Goal: Task Accomplishment & Management: Manage account settings

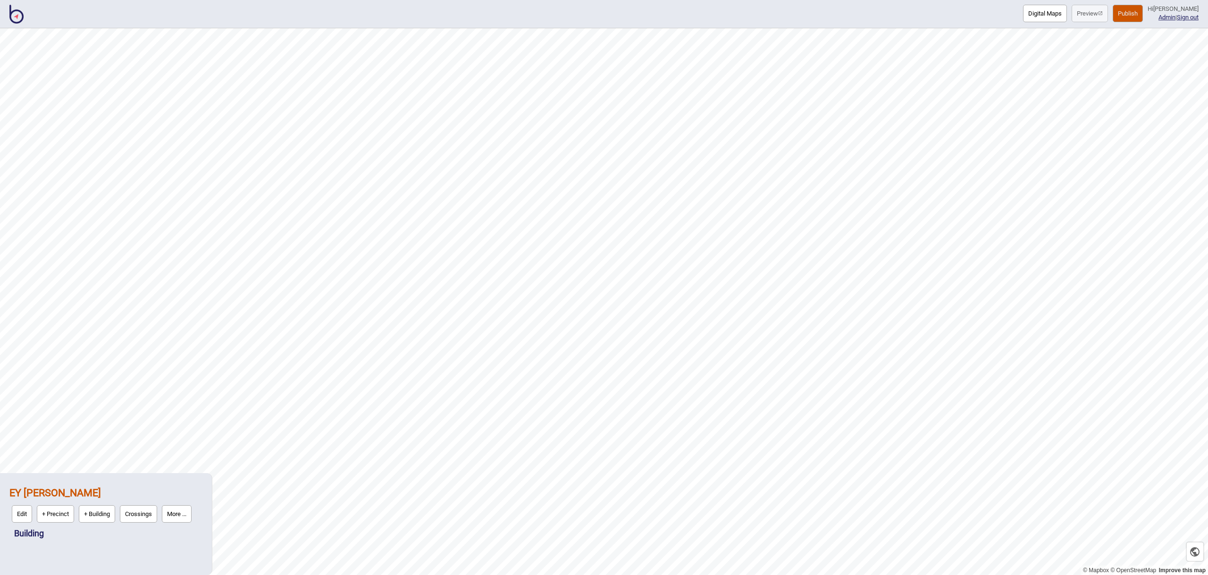
click at [13, 14] on img at bounding box center [16, 14] width 14 height 19
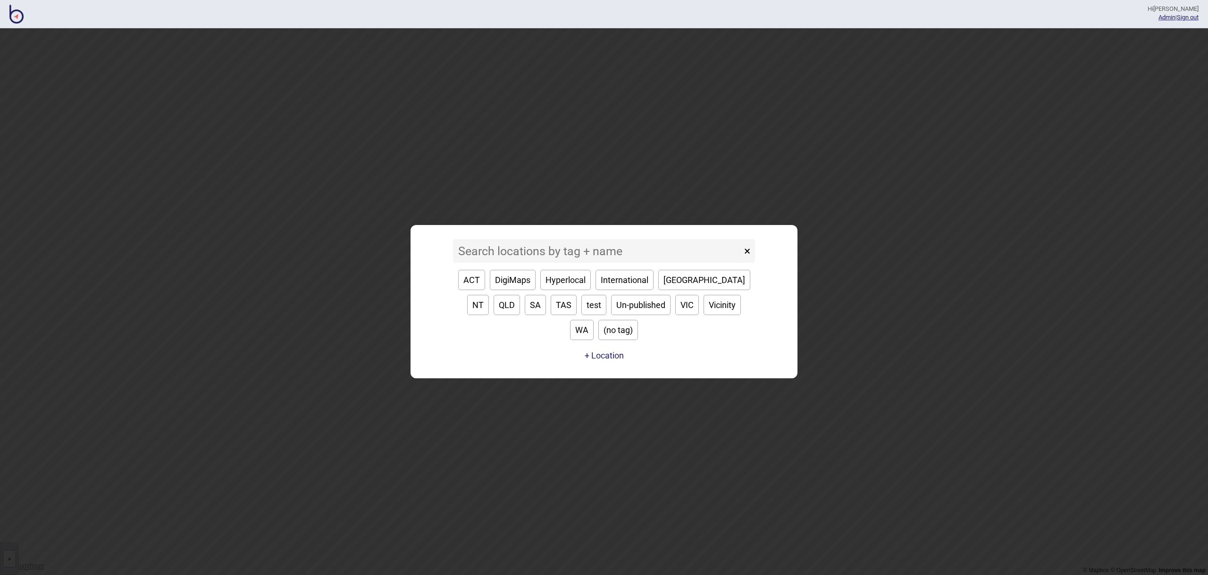
click at [525, 315] on button "SA" at bounding box center [535, 305] width 21 height 20
type input "SA"
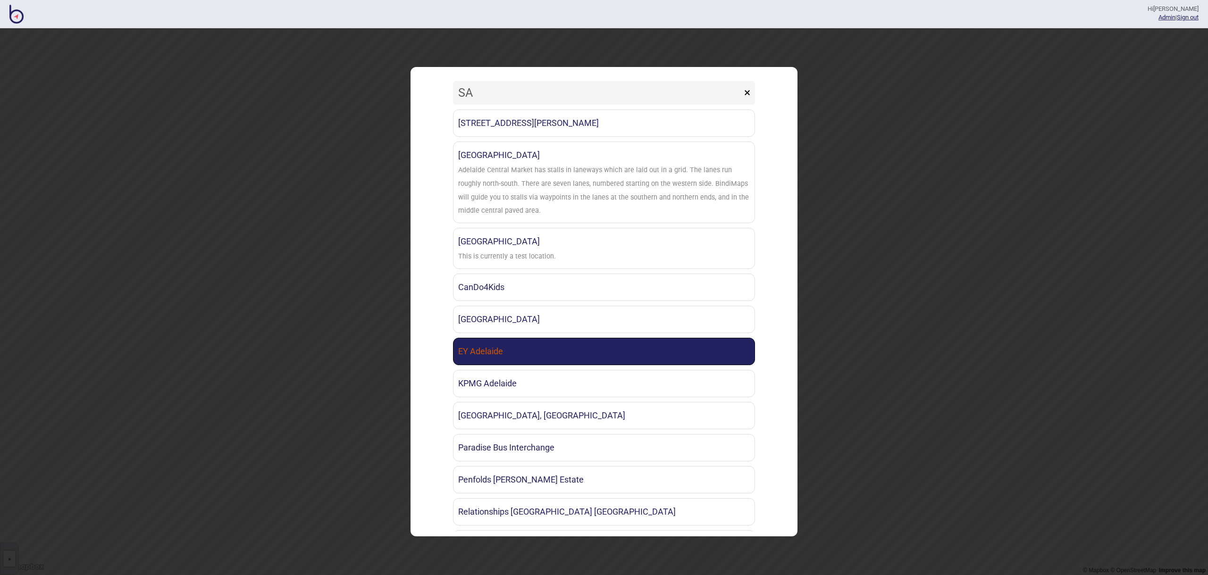
click at [569, 340] on link "EY Adelaide" at bounding box center [604, 351] width 302 height 27
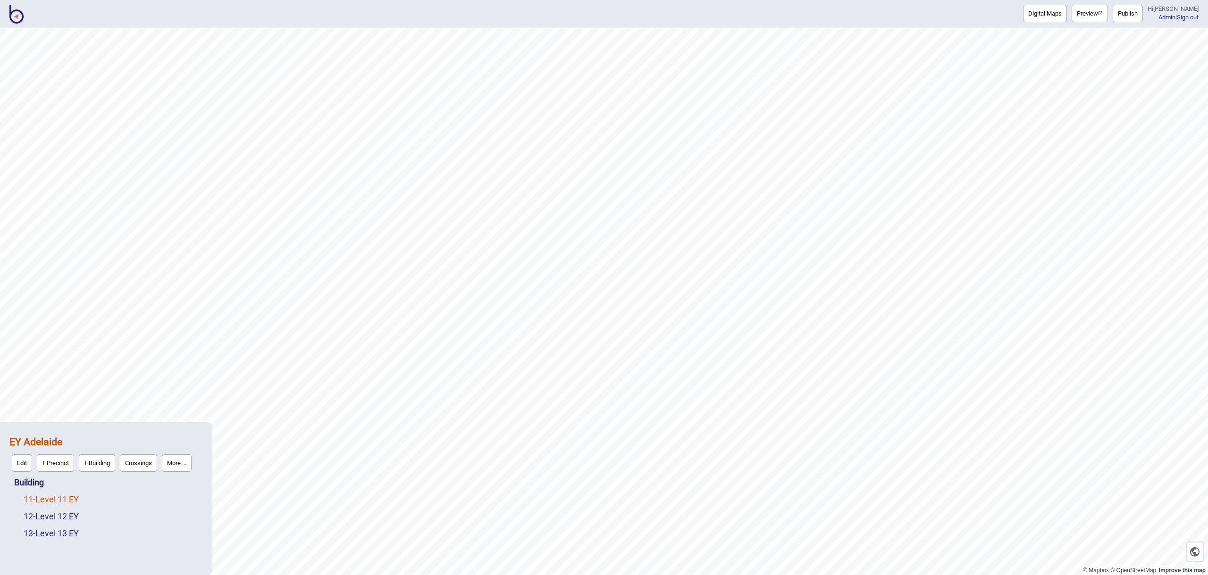
click at [74, 498] on link "11 - Level 11 EY" at bounding box center [51, 500] width 55 height 10
click at [32, 496] on button "Edit" at bounding box center [36, 496] width 20 height 17
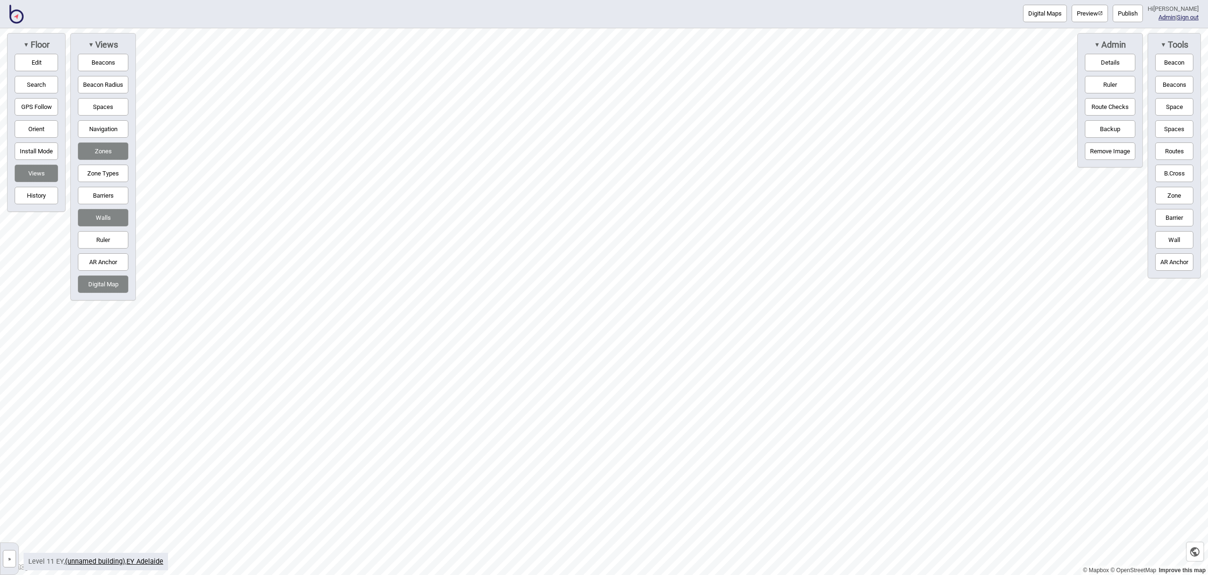
click at [109, 101] on button "Spaces" at bounding box center [103, 106] width 50 height 17
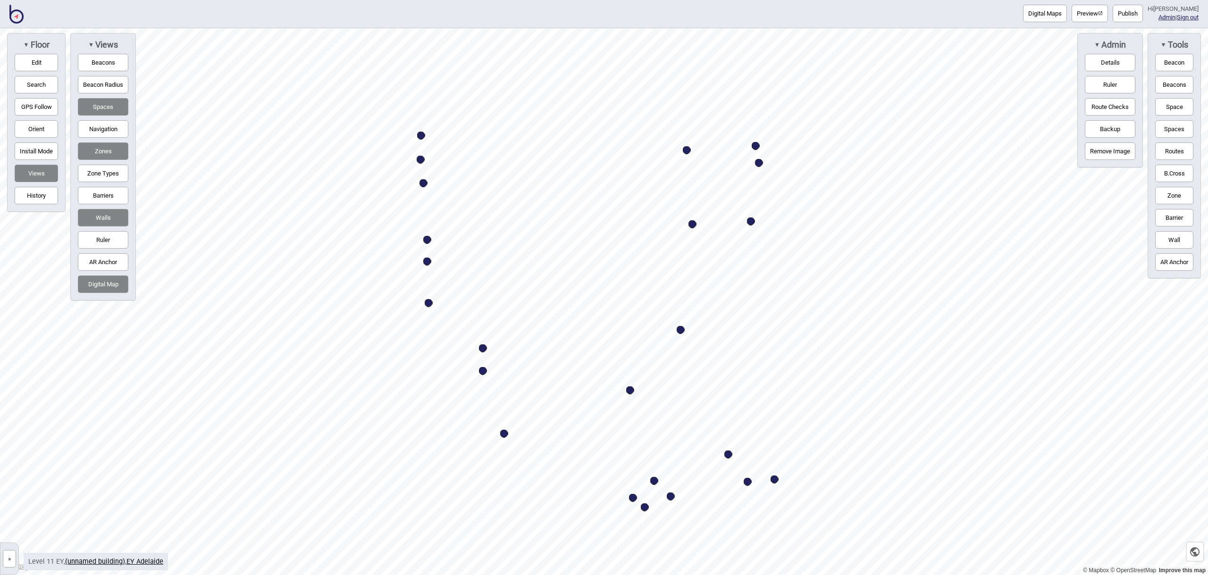
click at [630, 390] on div "Map marker" at bounding box center [630, 391] width 8 height 8
select select "Mail Services"
select select "EY"
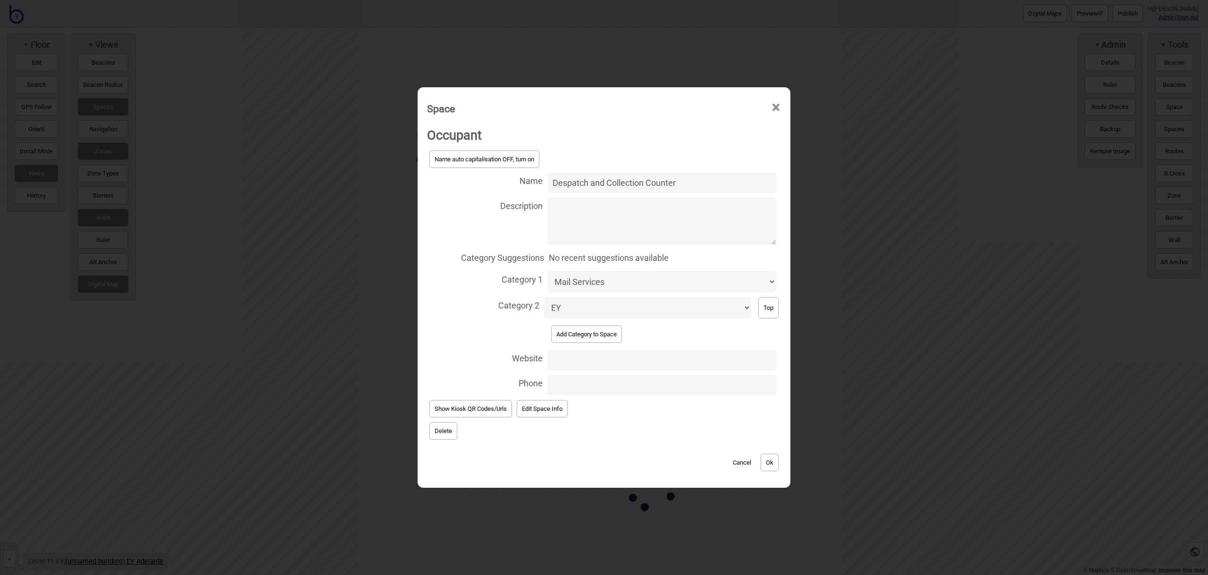
click at [453, 434] on button "Delete" at bounding box center [443, 430] width 28 height 17
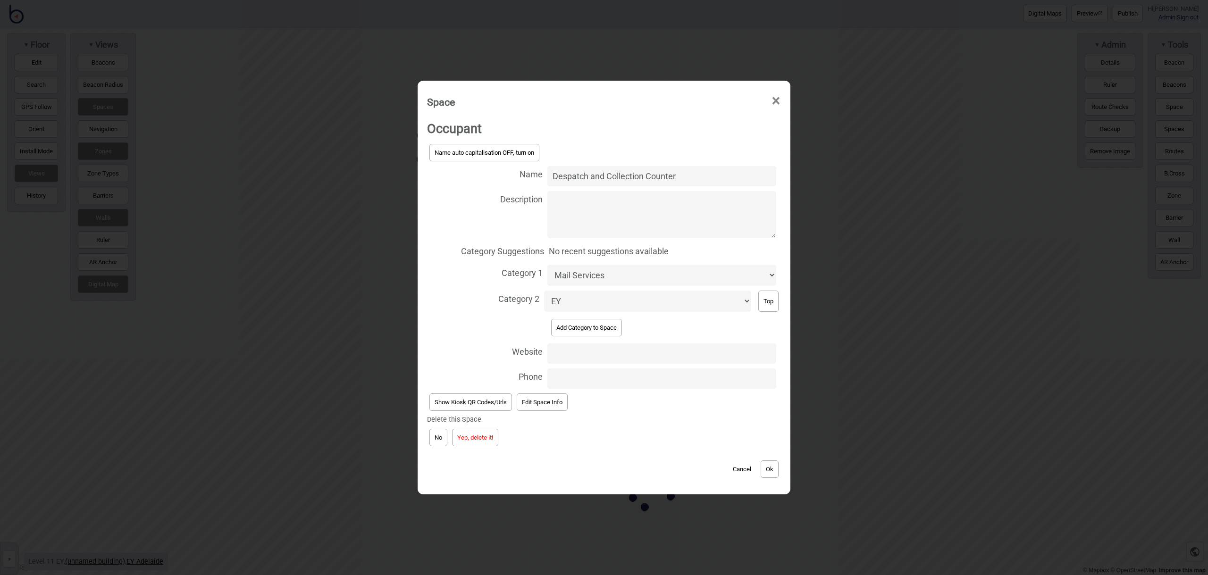
click at [478, 435] on button "Yep, delete it!" at bounding box center [475, 437] width 46 height 17
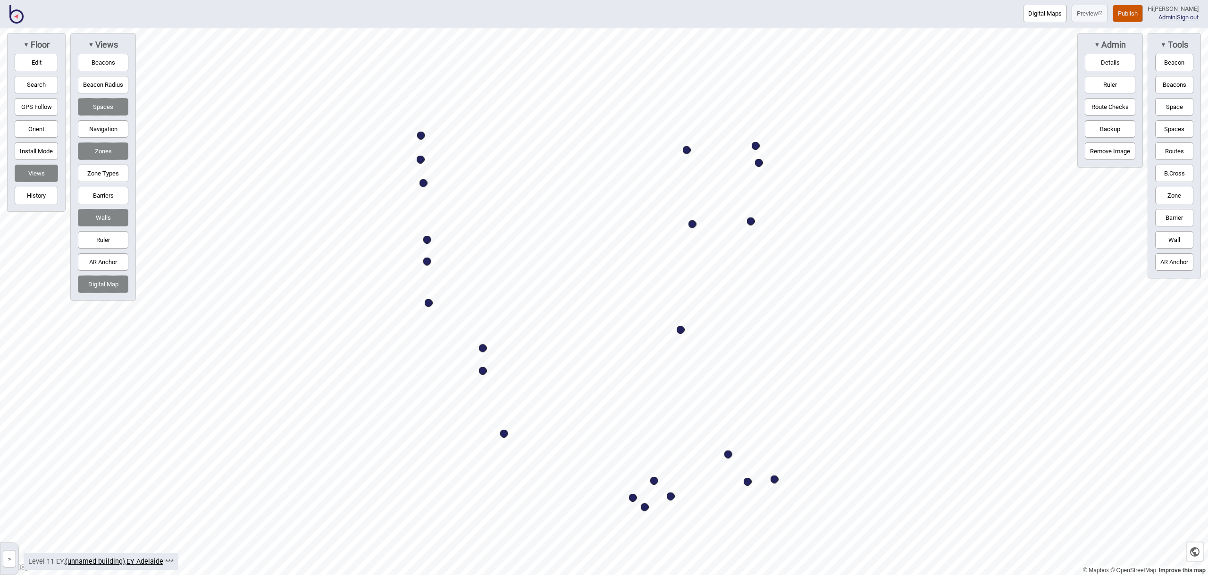
click at [1140, 19] on button "Publish" at bounding box center [1128, 13] width 30 height 17
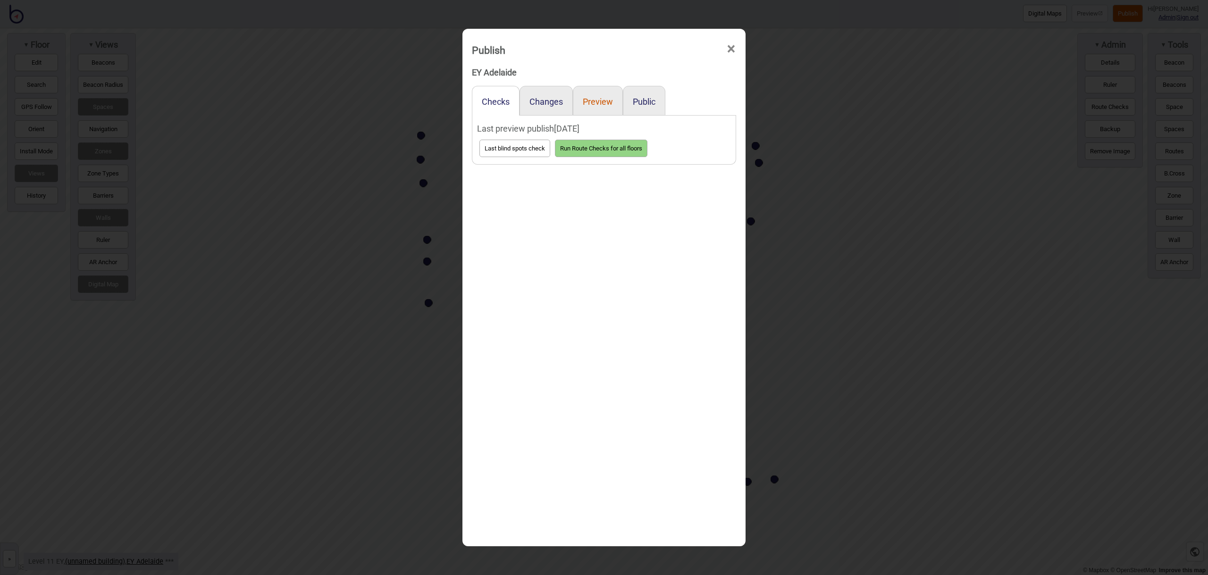
click at [598, 100] on button "Preview" at bounding box center [598, 102] width 30 height 10
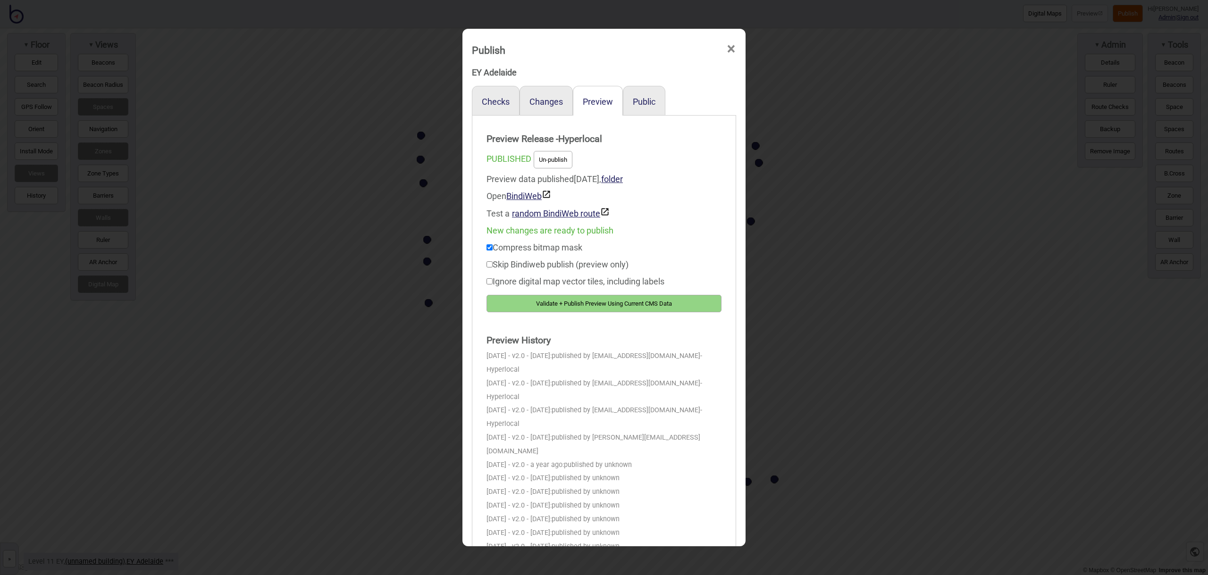
click at [673, 301] on button "Validate + Publish Preview Using Current CMS Data" at bounding box center [604, 303] width 235 height 17
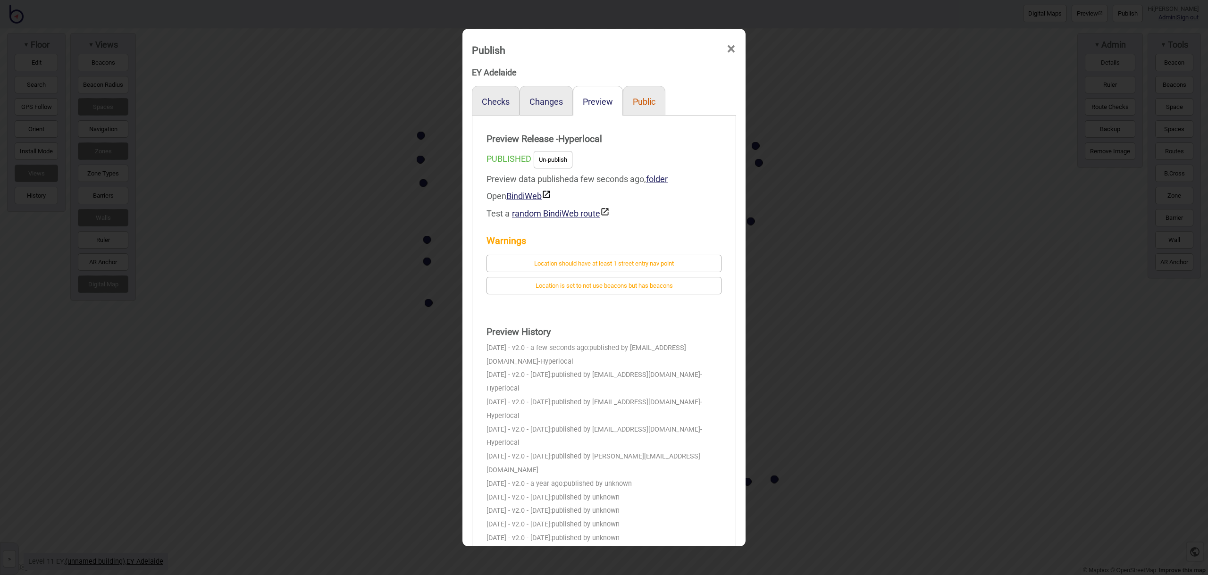
click at [643, 105] on button "Public" at bounding box center [644, 102] width 23 height 10
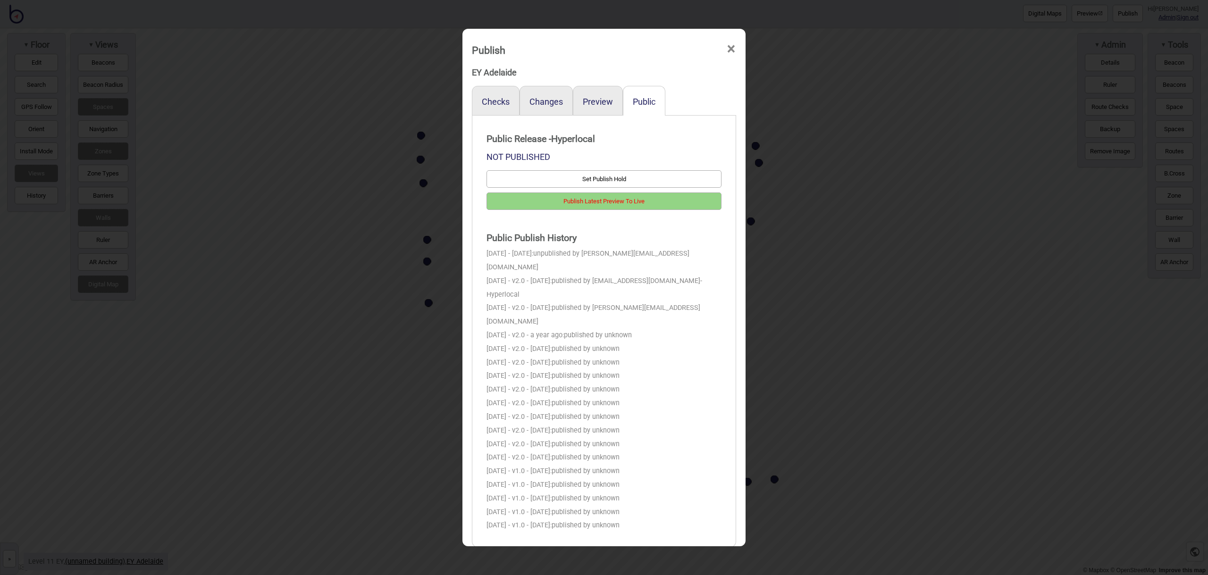
click at [666, 205] on button "Publish Latest Preview To Live" at bounding box center [604, 201] width 235 height 17
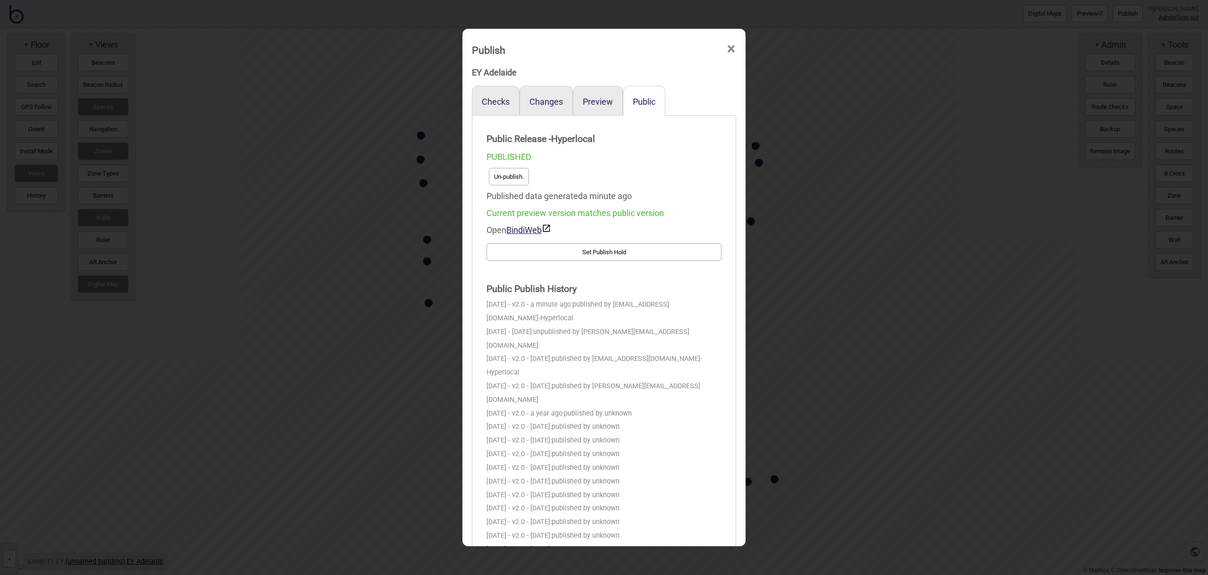
click at [524, 173] on button "Un-publish." at bounding box center [509, 176] width 40 height 17
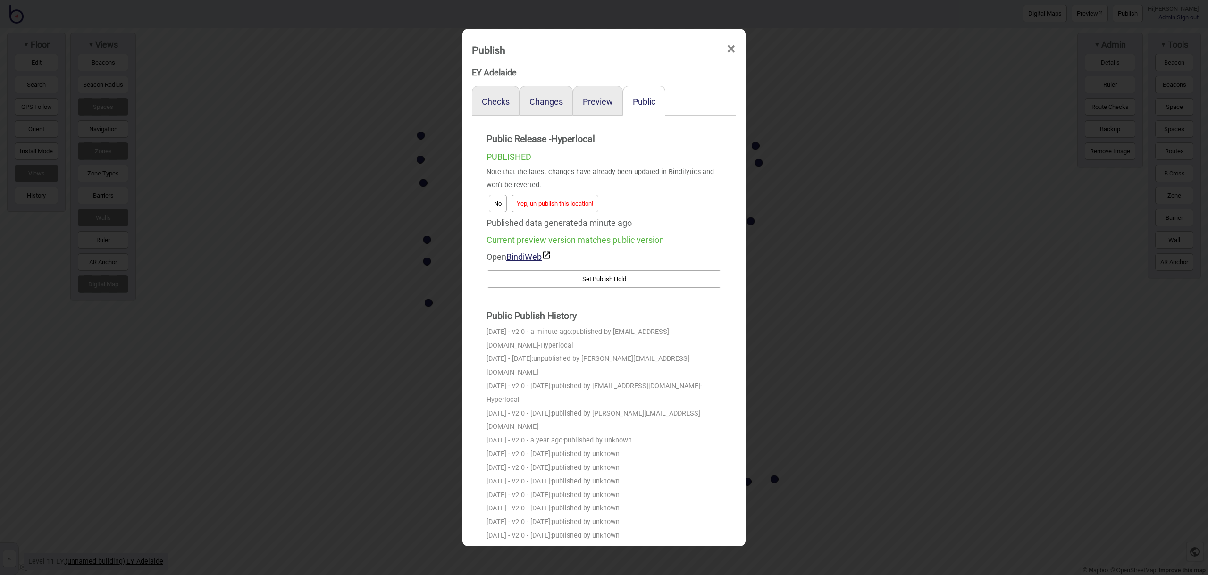
click at [574, 205] on button "Yep, un-publish this location!" at bounding box center [555, 203] width 87 height 17
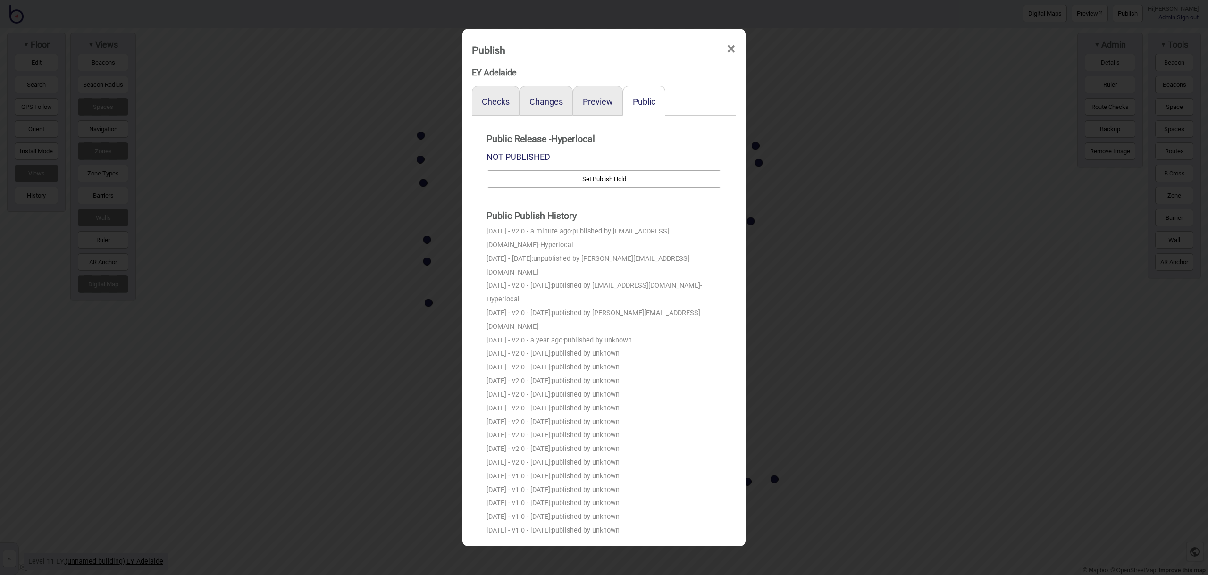
click at [730, 51] on span "×" at bounding box center [731, 49] width 10 height 31
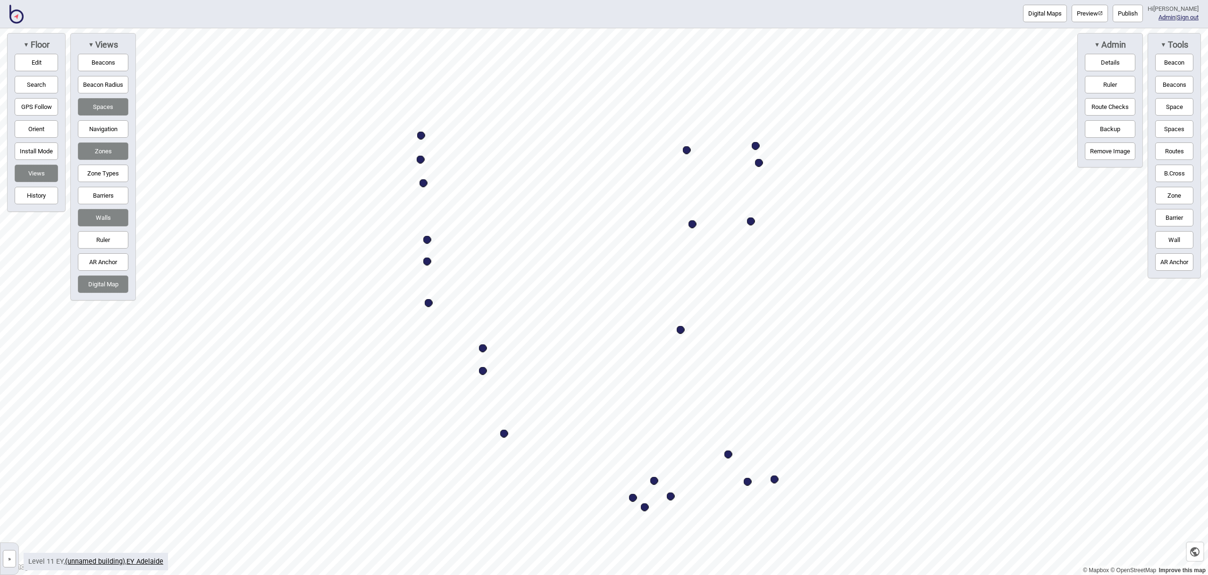
click at [15, 19] on img at bounding box center [16, 14] width 14 height 19
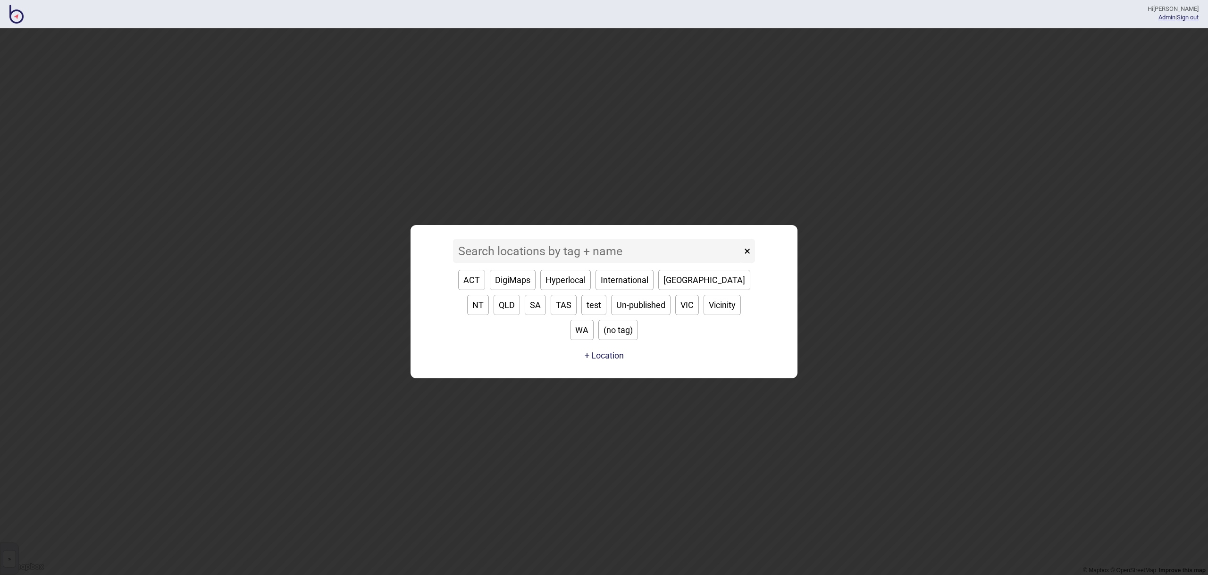
click at [468, 290] on button "ACT" at bounding box center [471, 280] width 27 height 20
type input "ACT"
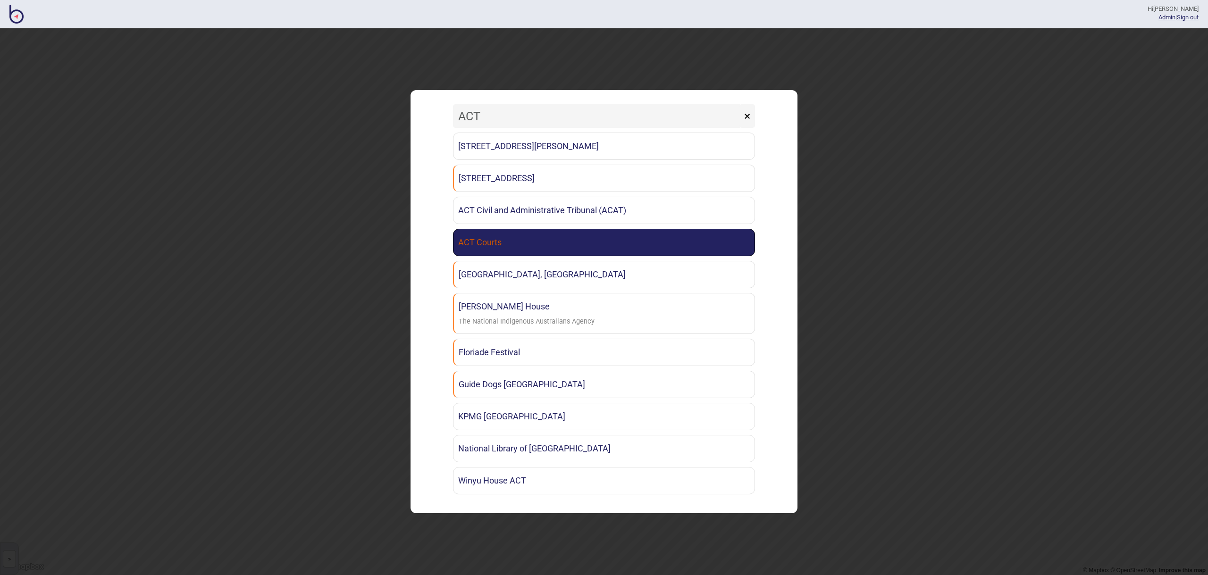
click at [481, 248] on link "ACT Courts" at bounding box center [604, 242] width 302 height 27
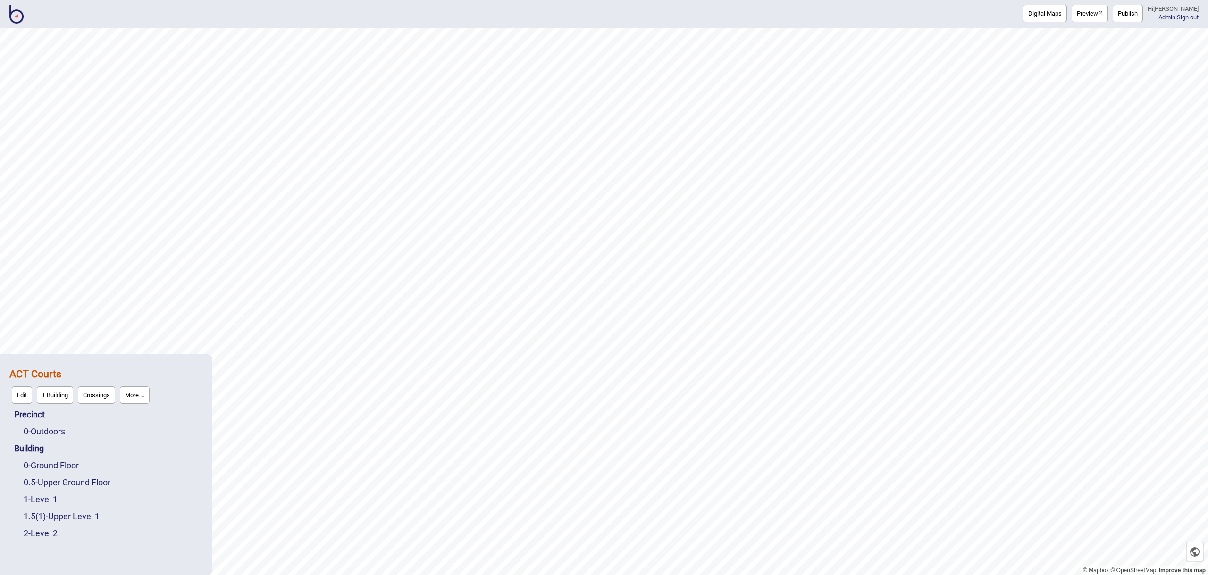
click at [1139, 21] on button "Publish" at bounding box center [1128, 13] width 30 height 17
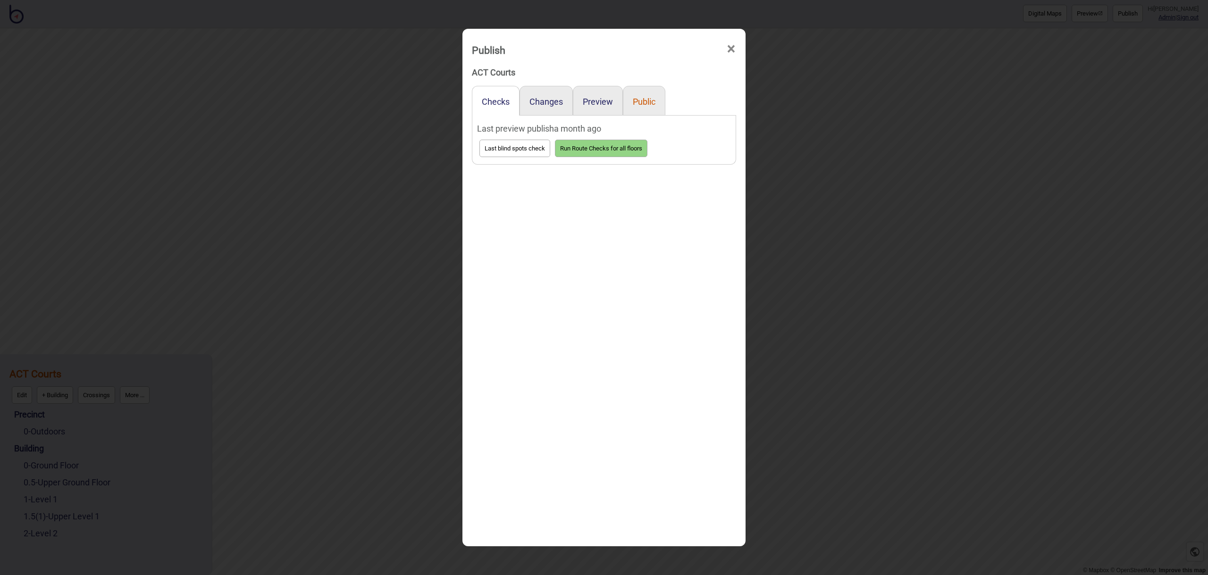
click at [648, 104] on button "Public" at bounding box center [644, 102] width 23 height 10
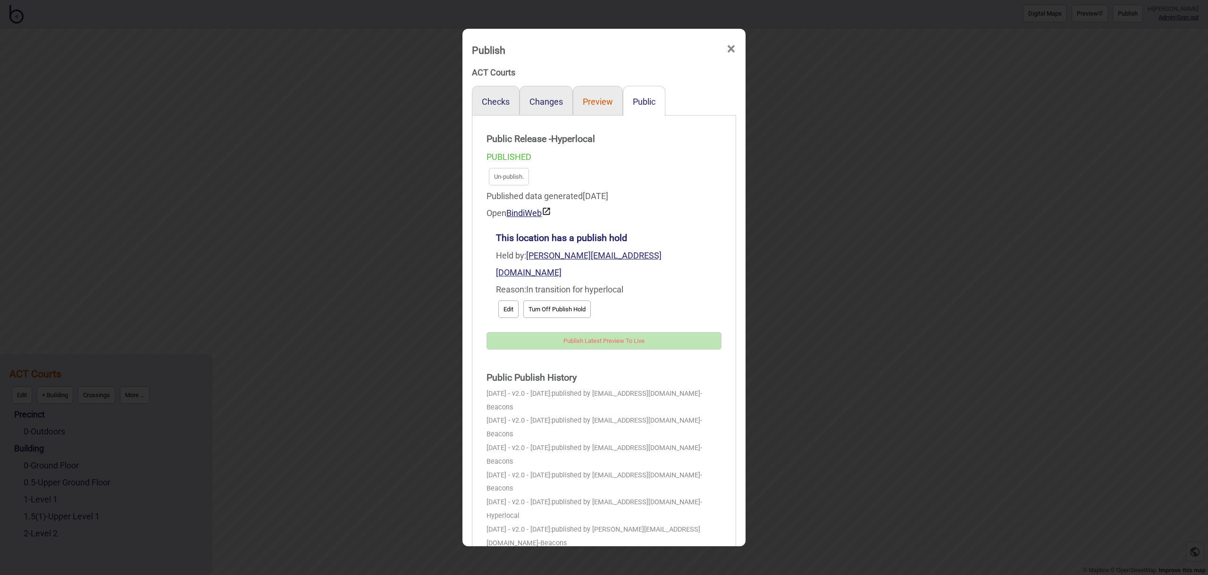
click at [597, 102] on button "Preview" at bounding box center [598, 102] width 30 height 10
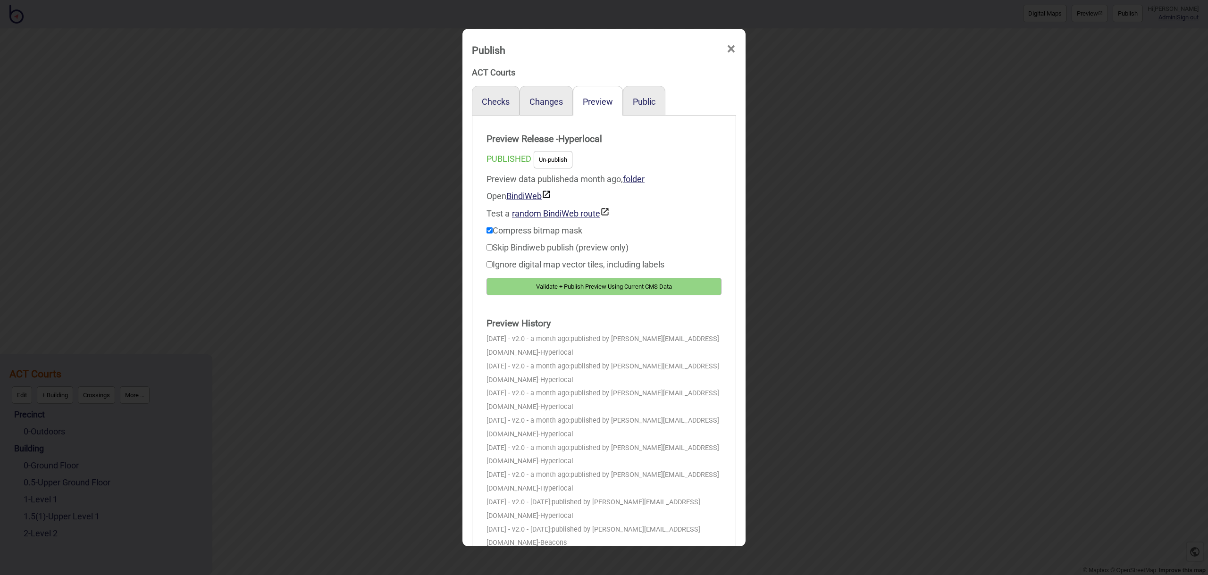
click at [734, 51] on span "×" at bounding box center [731, 49] width 10 height 31
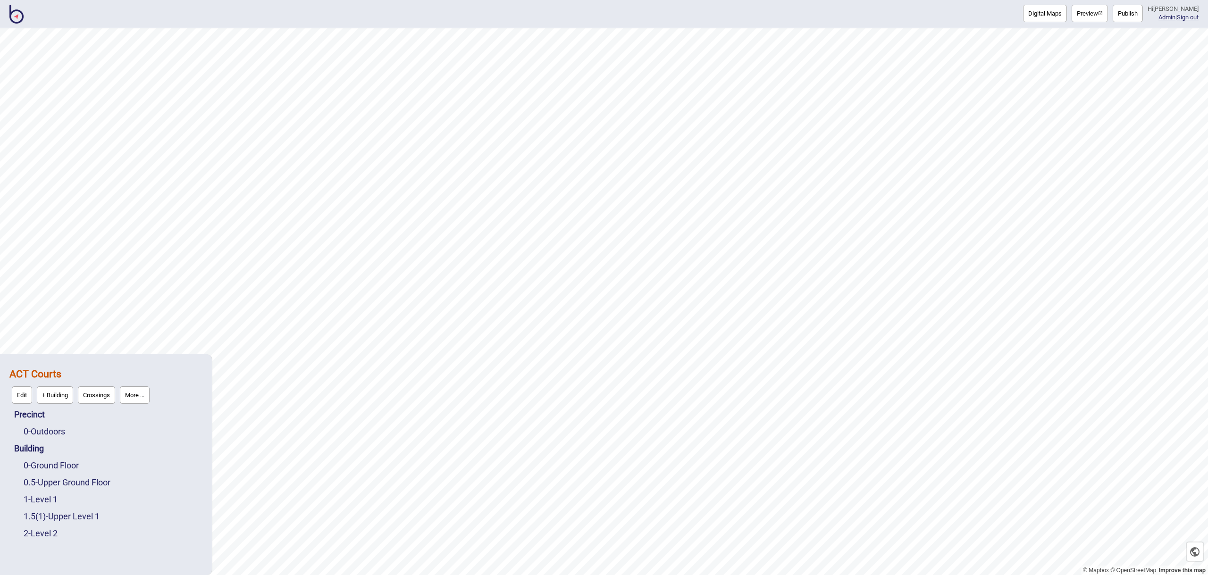
click at [18, 18] on img at bounding box center [16, 14] width 14 height 19
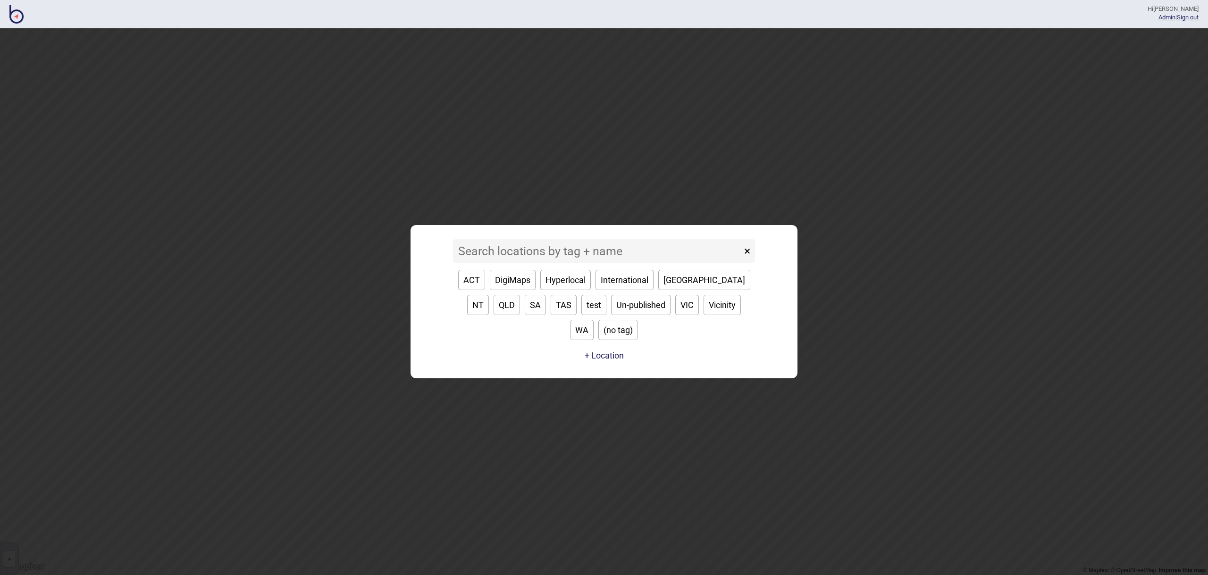
click at [469, 290] on button "ACT" at bounding box center [471, 280] width 27 height 20
type input "ACT"
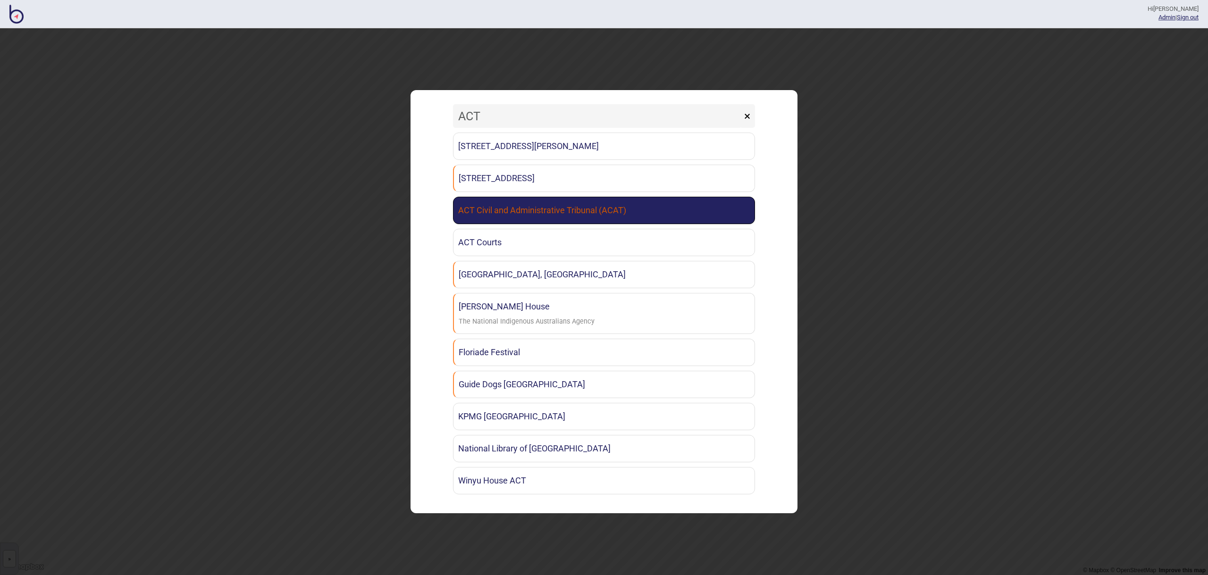
click at [635, 208] on link "ACT Civil and Administrative Tribunal (ACAT)" at bounding box center [604, 210] width 302 height 27
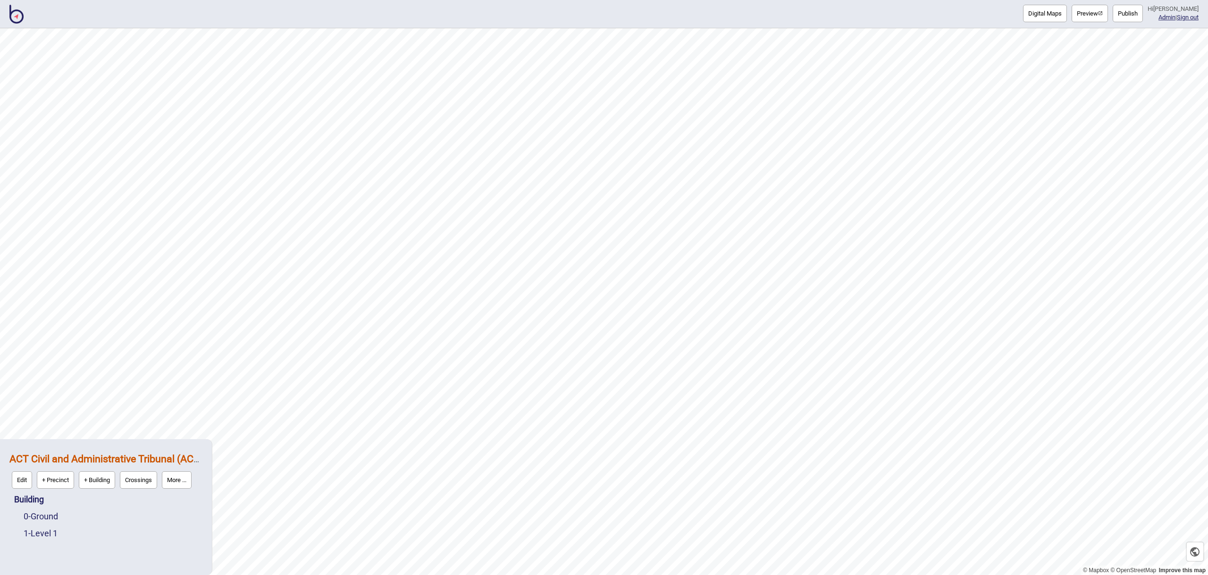
click at [1143, 13] on button "Publish" at bounding box center [1128, 13] width 30 height 17
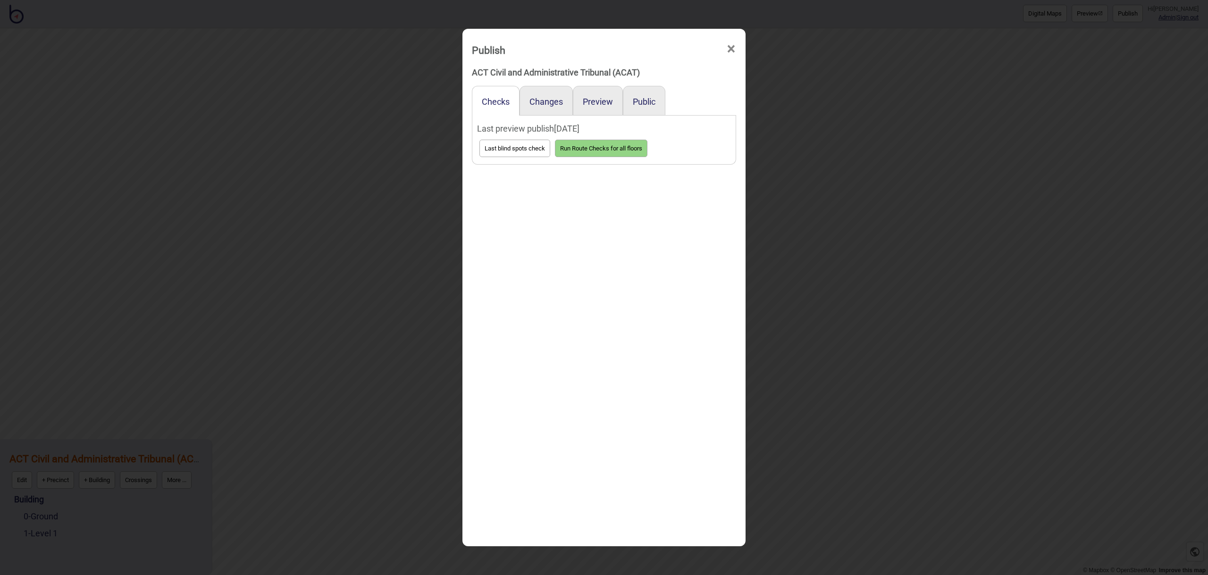
click at [657, 103] on div "Public" at bounding box center [644, 101] width 42 height 30
click at [651, 104] on button "Public" at bounding box center [644, 102] width 23 height 10
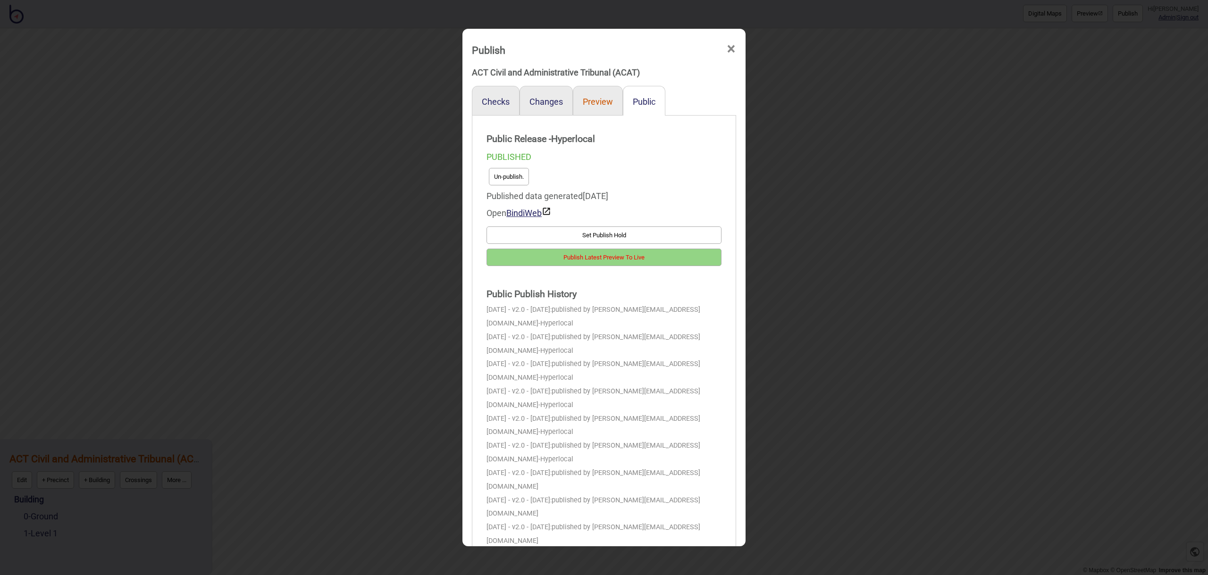
click at [606, 101] on button "Preview" at bounding box center [598, 102] width 30 height 10
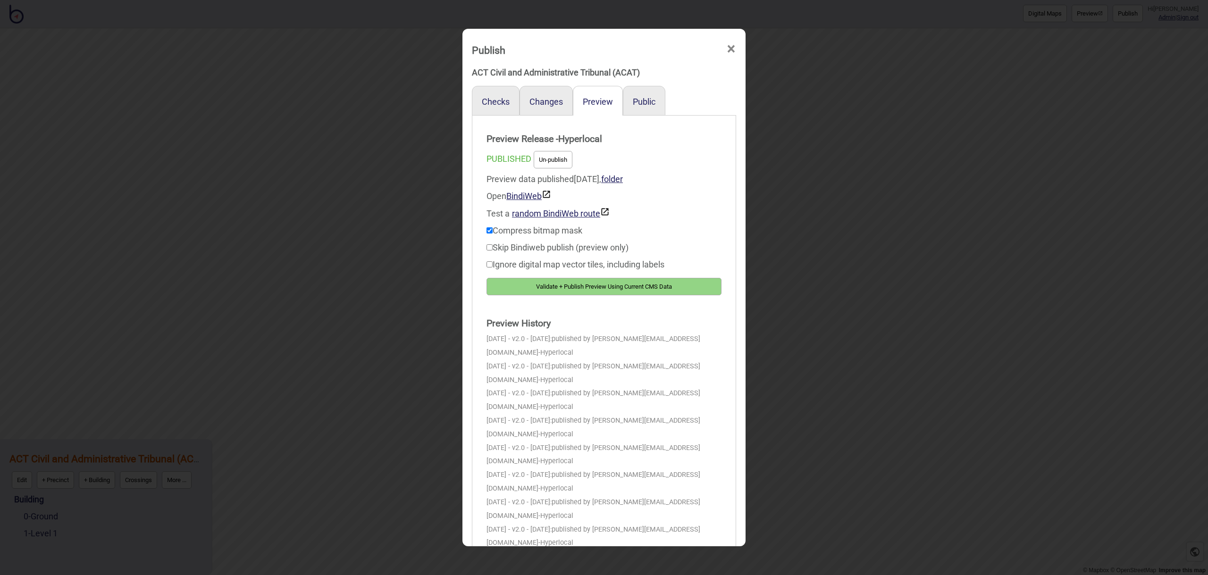
click at [732, 49] on span "×" at bounding box center [731, 49] width 10 height 31
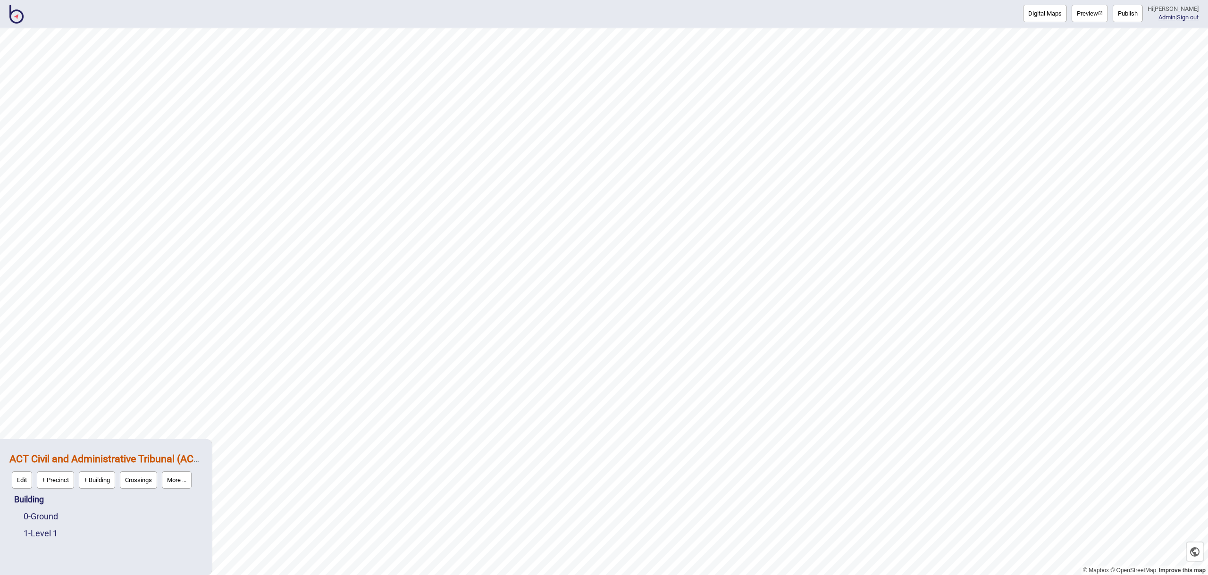
click at [19, 14] on img at bounding box center [16, 14] width 14 height 19
